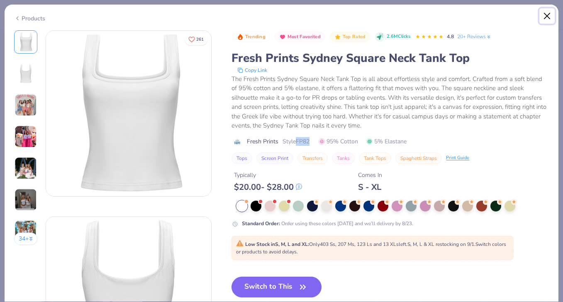
click at [549, 21] on button "Close" at bounding box center [548, 16] width 16 height 16
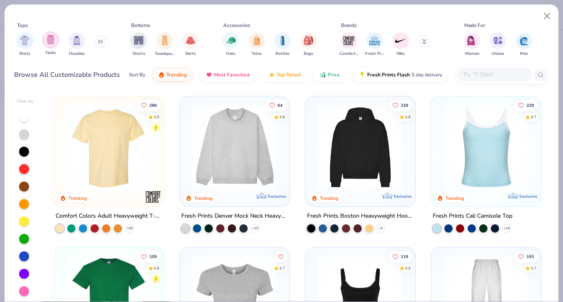
click at [51, 42] on img "filter for Tanks" at bounding box center [50, 40] width 9 height 10
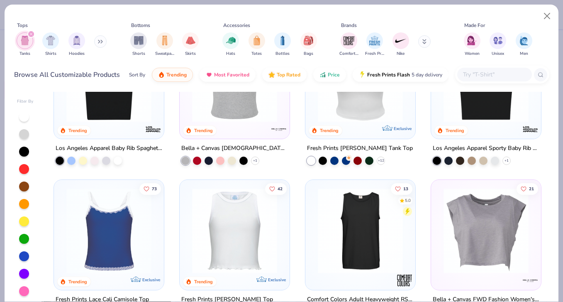
scroll to position [201, 0]
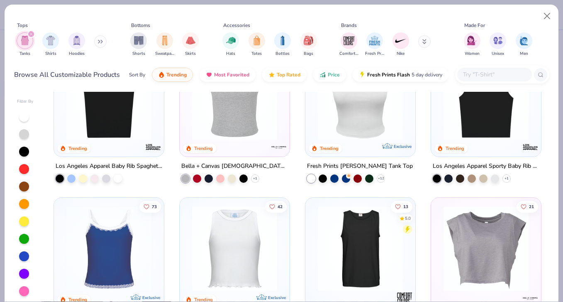
click at [114, 111] on img at bounding box center [108, 97] width 93 height 85
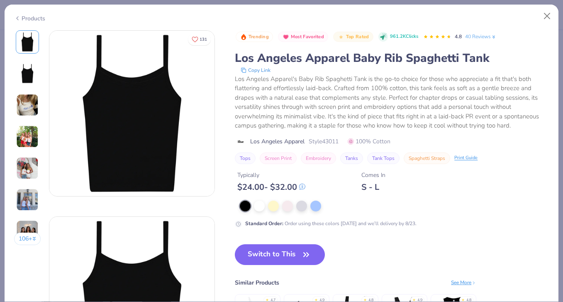
click at [28, 105] on img at bounding box center [27, 105] width 22 height 22
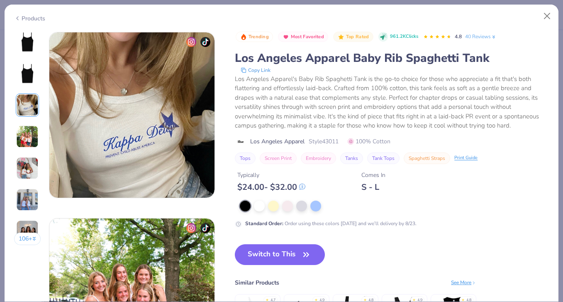
scroll to position [372, 0]
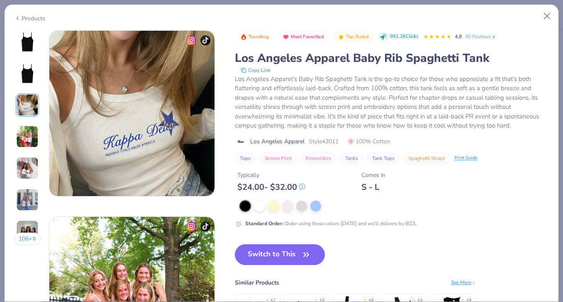
click at [332, 138] on span "Style 43011" at bounding box center [324, 141] width 30 height 9
copy span "43011"
click at [545, 17] on button "Close" at bounding box center [548, 16] width 16 height 16
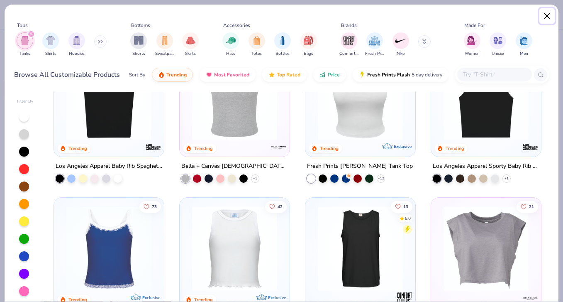
click at [540, 15] on button "Close" at bounding box center [548, 16] width 16 height 16
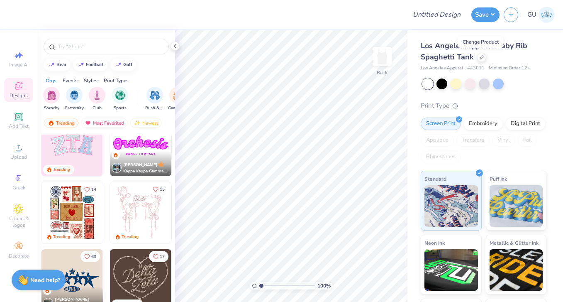
click at [477, 67] on span "# 43011" at bounding box center [475, 68] width 17 height 7
copy span "43011"
